Goal: Information Seeking & Learning: Learn about a topic

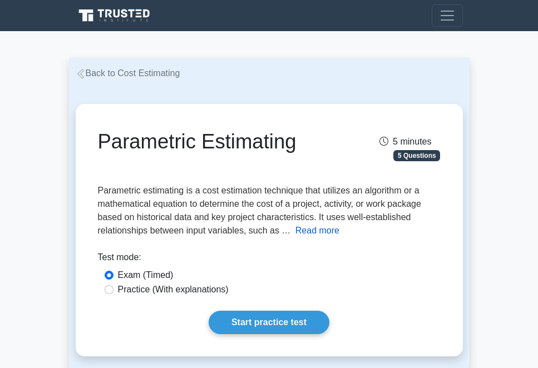
click at [312, 231] on button "Read more" at bounding box center [317, 230] width 44 height 13
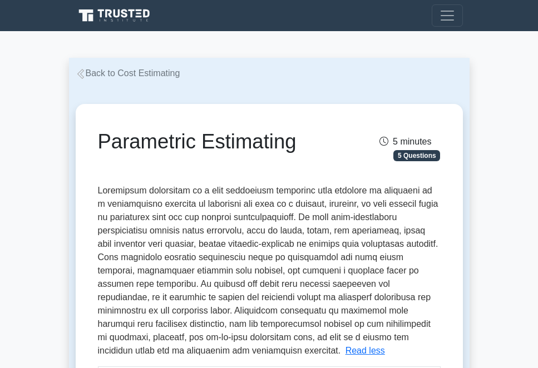
click at [259, 267] on span at bounding box center [268, 271] width 340 height 170
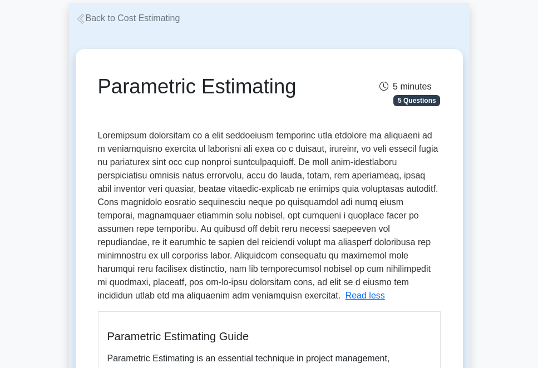
scroll to position [56, 0]
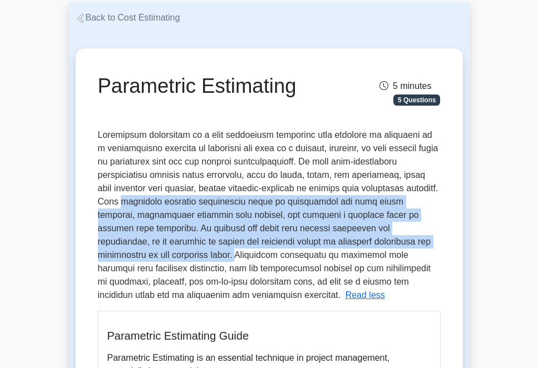
drag, startPoint x: 95, startPoint y: 202, endPoint x: 121, endPoint y: 251, distance: 54.7
copy span "technique involves identifying units of measurement for each input variable, de…"
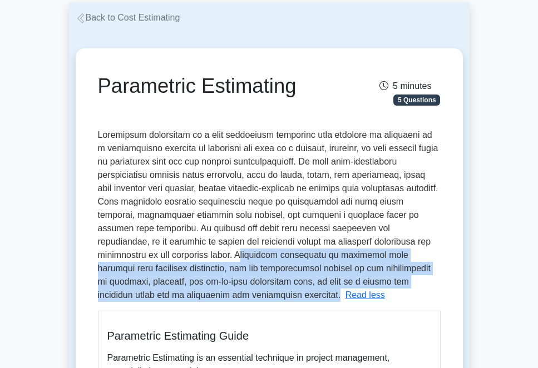
drag, startPoint x: 127, startPoint y: 257, endPoint x: 184, endPoint y: 291, distance: 66.4
click at [184, 291] on p "Parametric estimating is a cost estimation technique that utilizes an algorithm…" at bounding box center [268, 215] width 340 height 170
click at [142, 262] on span at bounding box center [268, 215] width 340 height 170
drag, startPoint x: 124, startPoint y: 253, endPoint x: 185, endPoint y: 294, distance: 73.2
click at [185, 294] on p "Parametric estimating is a cost estimation technique that utilizes an algorithm…" at bounding box center [268, 215] width 340 height 170
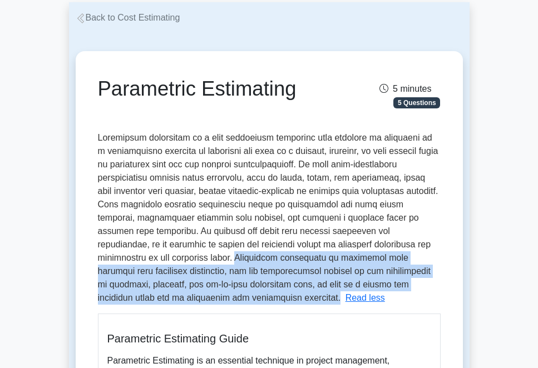
copy span "Parametric estimating is generally more accurate than analogous estimating, but…"
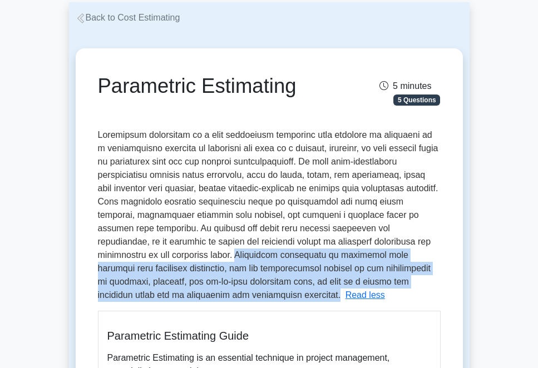
click at [191, 252] on span at bounding box center [268, 215] width 340 height 170
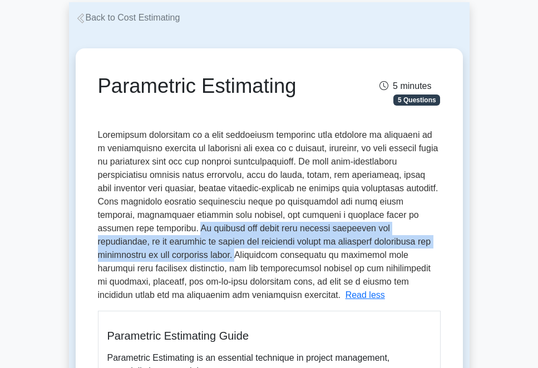
drag, startPoint x: 141, startPoint y: 227, endPoint x: 121, endPoint y: 254, distance: 33.8
click at [121, 254] on span at bounding box center [268, 215] width 340 height 170
copy span "By running the model with various scenarios and assumptions, it is possible to …"
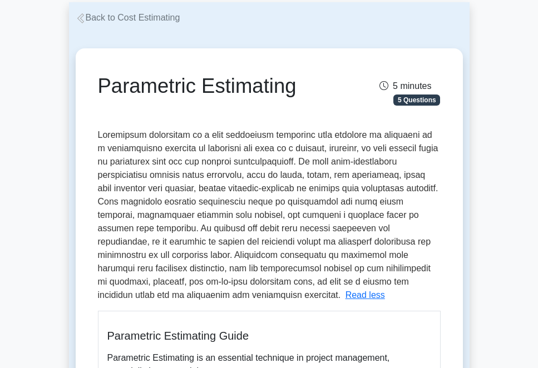
click at [387, 216] on span at bounding box center [268, 215] width 340 height 170
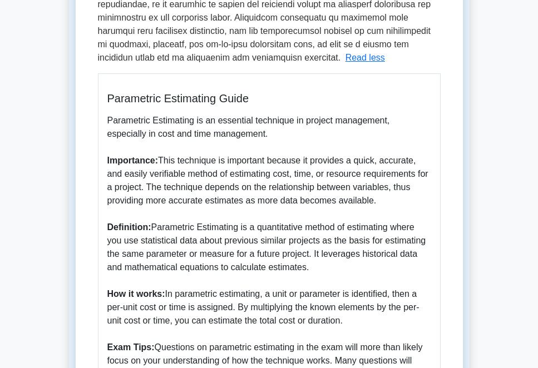
scroll to position [445, 0]
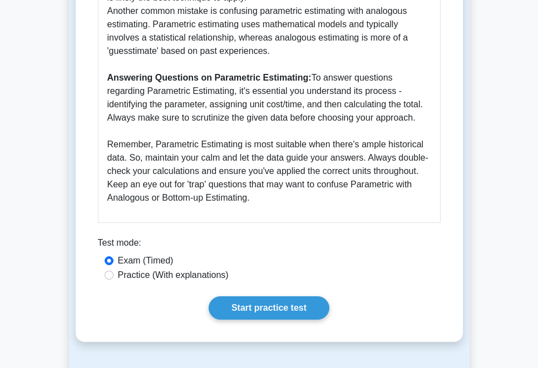
scroll to position [389, 0]
